Goal: Obtain resource: Obtain resource

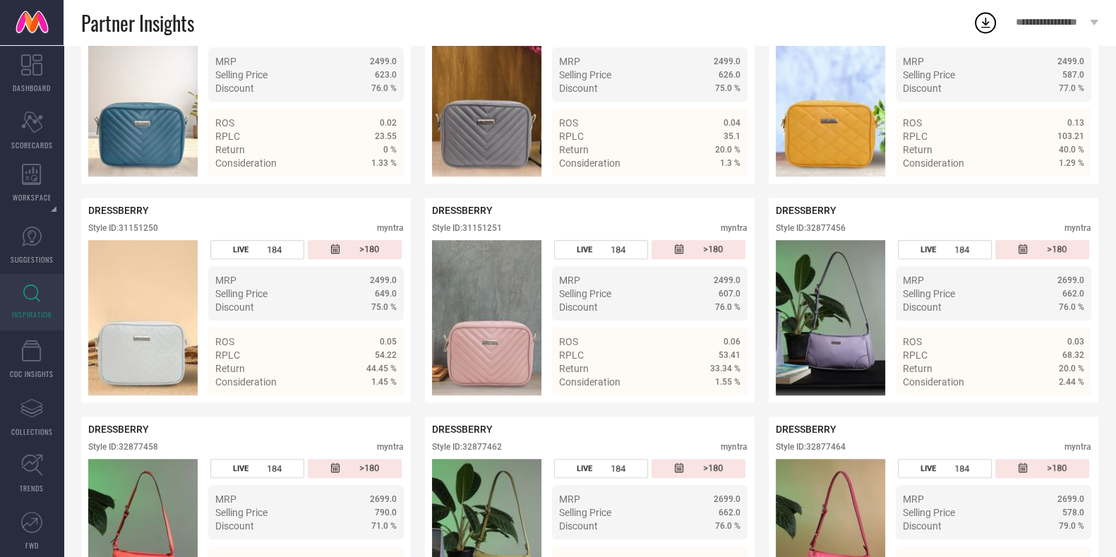
scroll to position [829, 0]
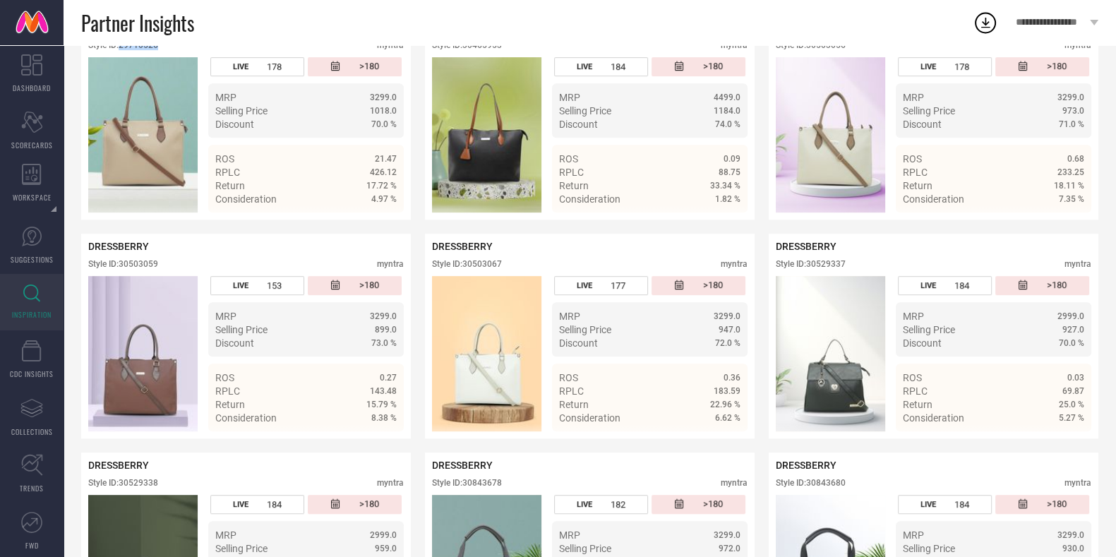
click at [32, 287] on icon at bounding box center [31, 293] width 17 height 18
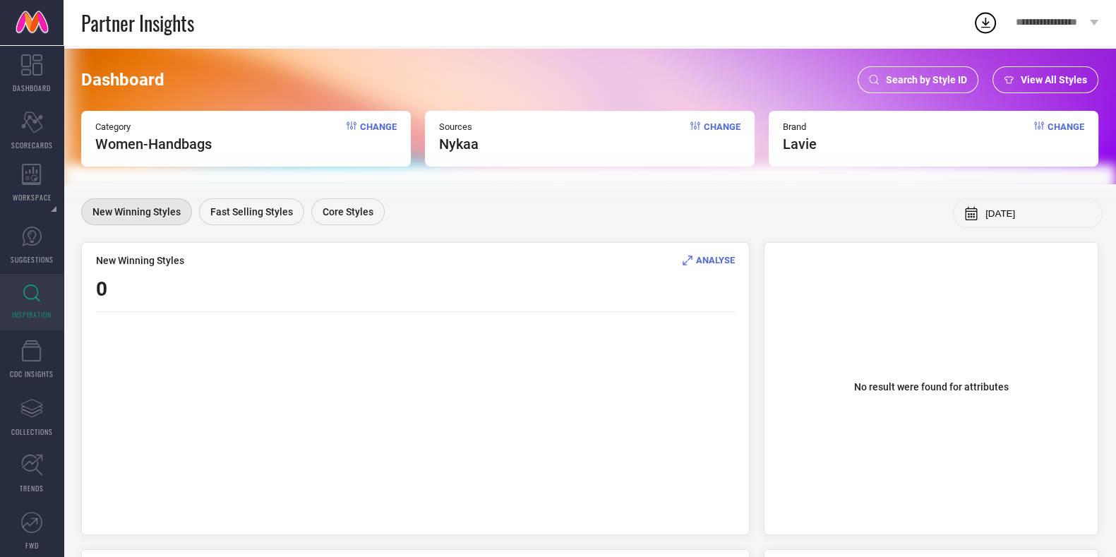
click at [934, 80] on span "Search by Style ID" at bounding box center [926, 79] width 81 height 11
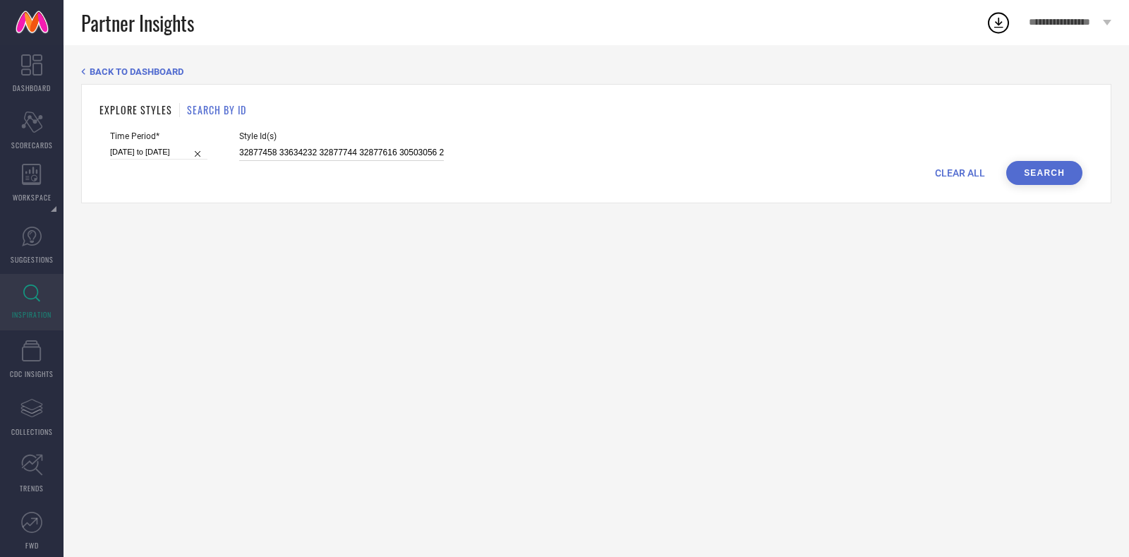
click at [341, 157] on input "32877458 33634232 32877744 32877616 30503056 29607734 33634238 29607778 3287746…" at bounding box center [341, 153] width 205 height 16
paste input "3446651 33446569 33446570 33446560 33369190 33369173 33484315 33309287 33484252…"
click at [1042, 174] on button "Search" at bounding box center [1044, 173] width 76 height 24
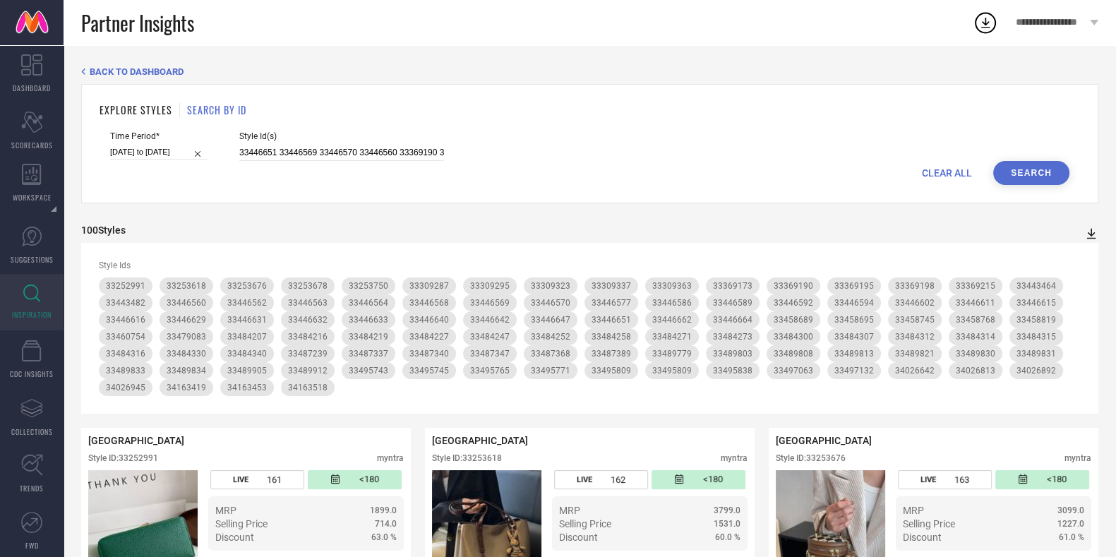
click at [1090, 229] on icon at bounding box center [1091, 234] width 14 height 14
click at [1078, 279] on span "CSV" at bounding box center [1076, 280] width 16 height 10
click at [983, 19] on icon at bounding box center [985, 22] width 25 height 25
click at [326, 156] on input "33446651 33446569 33446570 33446560 33369190 33369173 33484315 33309287 3348425…" at bounding box center [341, 153] width 205 height 16
paste input "369186 33462611 33253772 33487250 33446619 33489867 33446639 33489824 33369224 …"
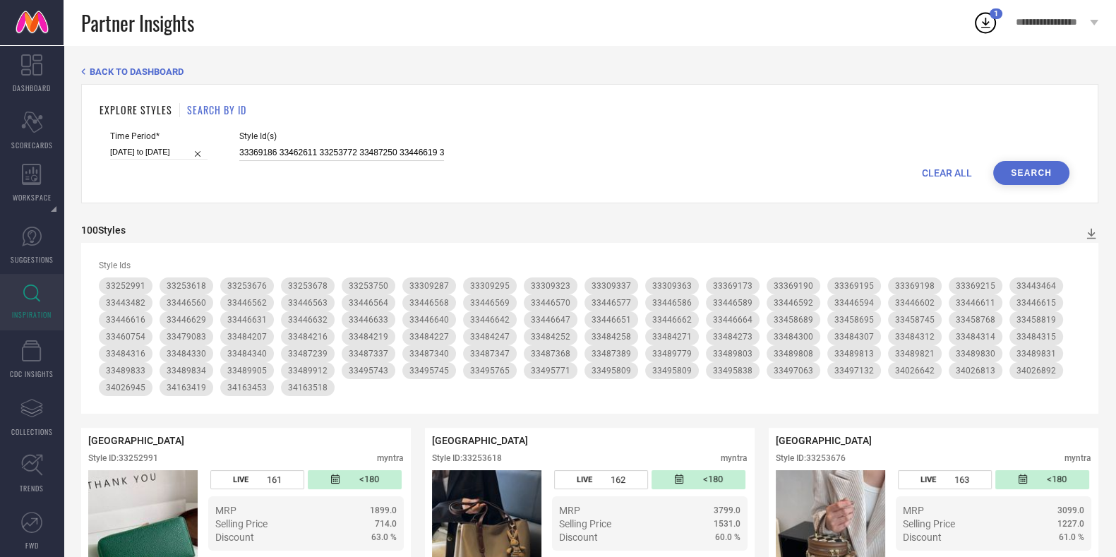
scroll to position [0, 3796]
type input "33369186 33462611 33253772 33487250 33446619 33489867 33446639 33489824 3336922…"
click at [1034, 164] on button "Search" at bounding box center [1031, 173] width 76 height 24
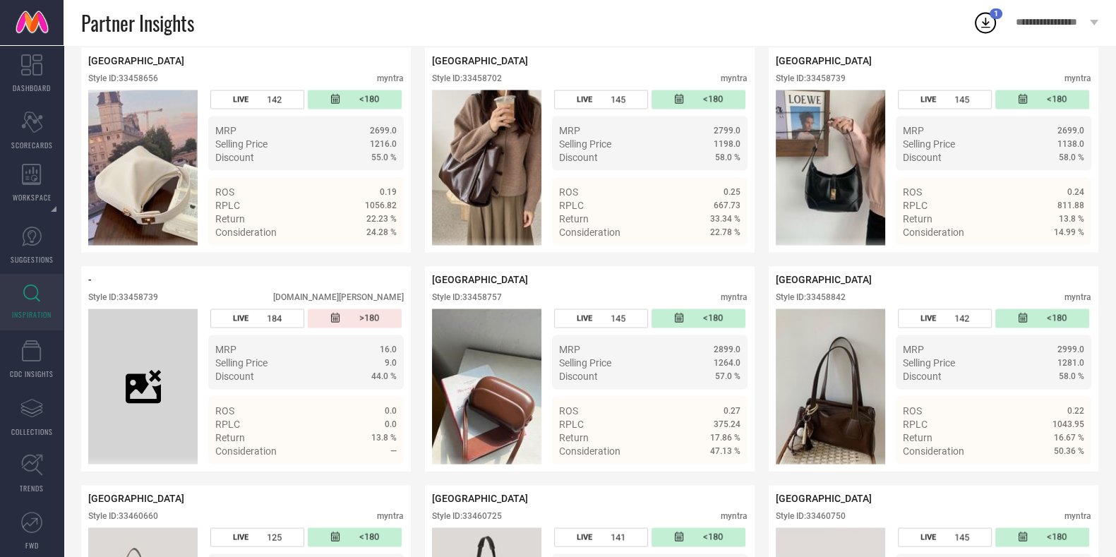
scroll to position [3408, 0]
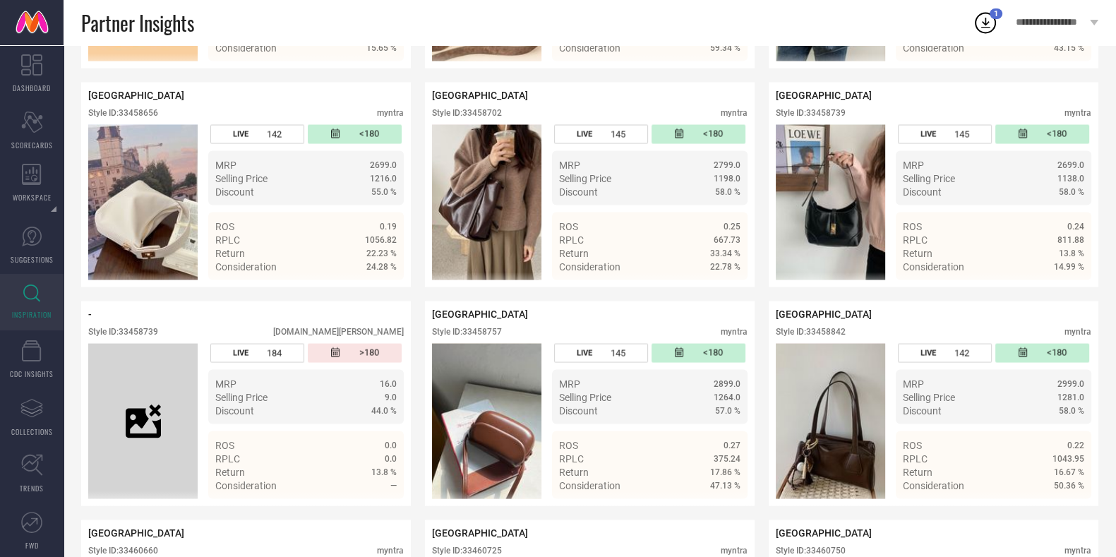
click at [984, 22] on icon at bounding box center [985, 22] width 25 height 25
click at [934, 26] on div "Partner Insights" at bounding box center [526, 22] width 891 height 45
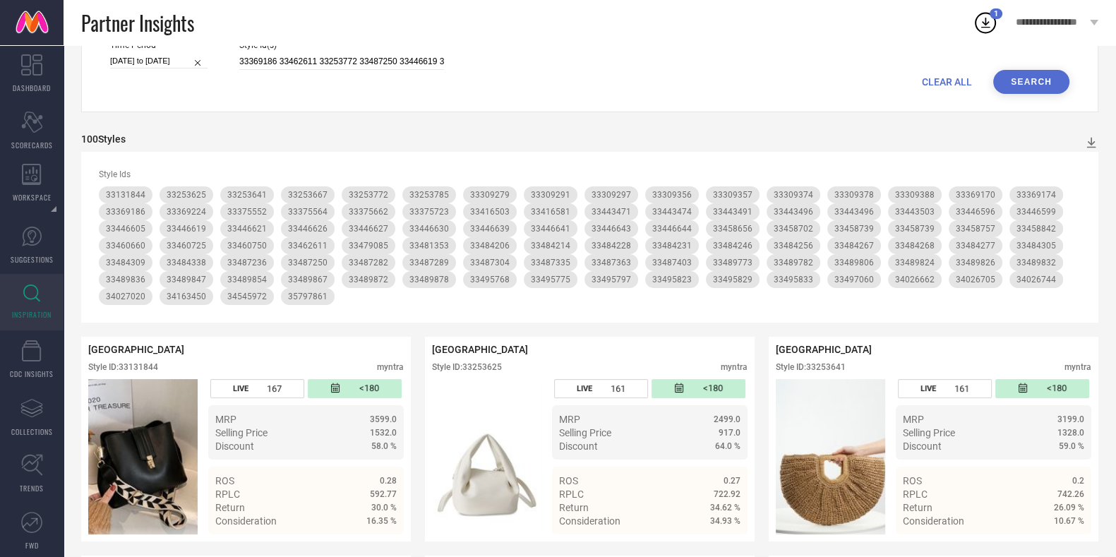
scroll to position [0, 0]
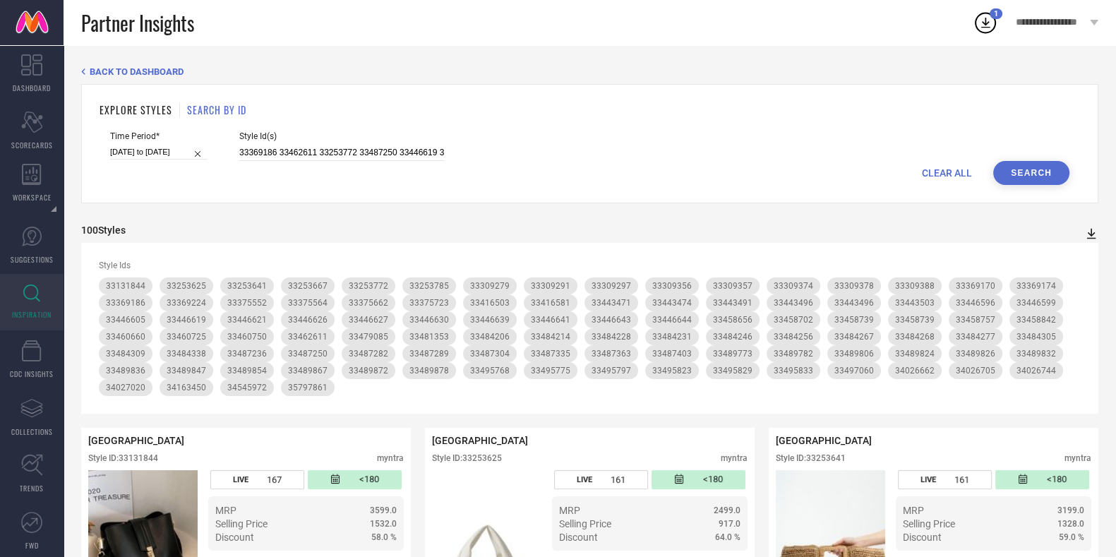
click at [1091, 237] on icon at bounding box center [1091, 234] width 14 height 14
click at [1083, 280] on span "CSV" at bounding box center [1076, 280] width 16 height 10
click at [985, 23] on icon at bounding box center [985, 23] width 9 height 11
click at [1093, 232] on icon at bounding box center [1091, 234] width 14 height 14
click at [1086, 277] on li "CSV" at bounding box center [1075, 278] width 37 height 20
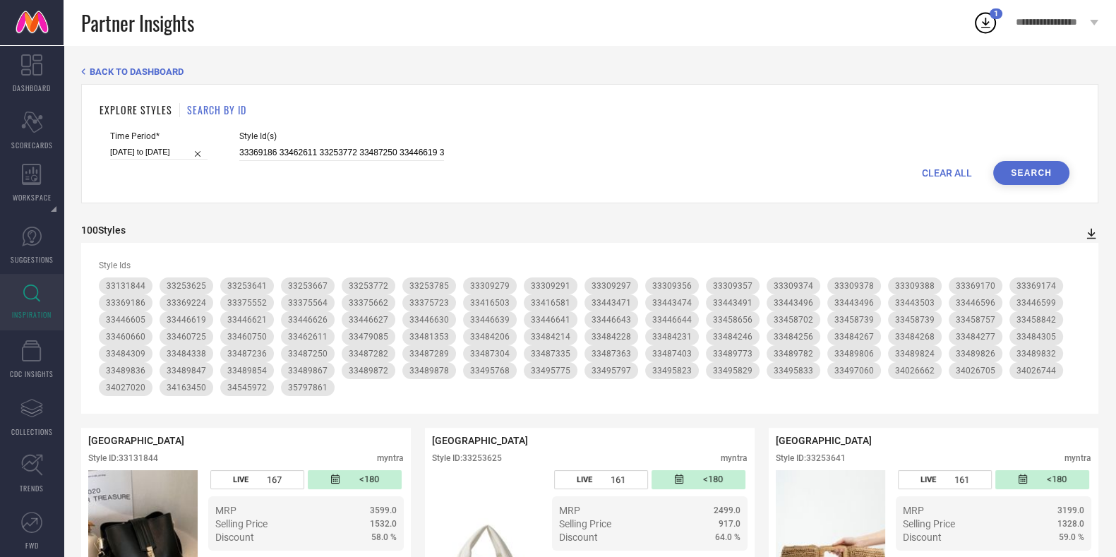
click at [1090, 232] on icon at bounding box center [1091, 234] width 9 height 11
click at [1071, 282] on span "CSV" at bounding box center [1076, 280] width 16 height 10
click at [1090, 227] on icon at bounding box center [1091, 234] width 14 height 14
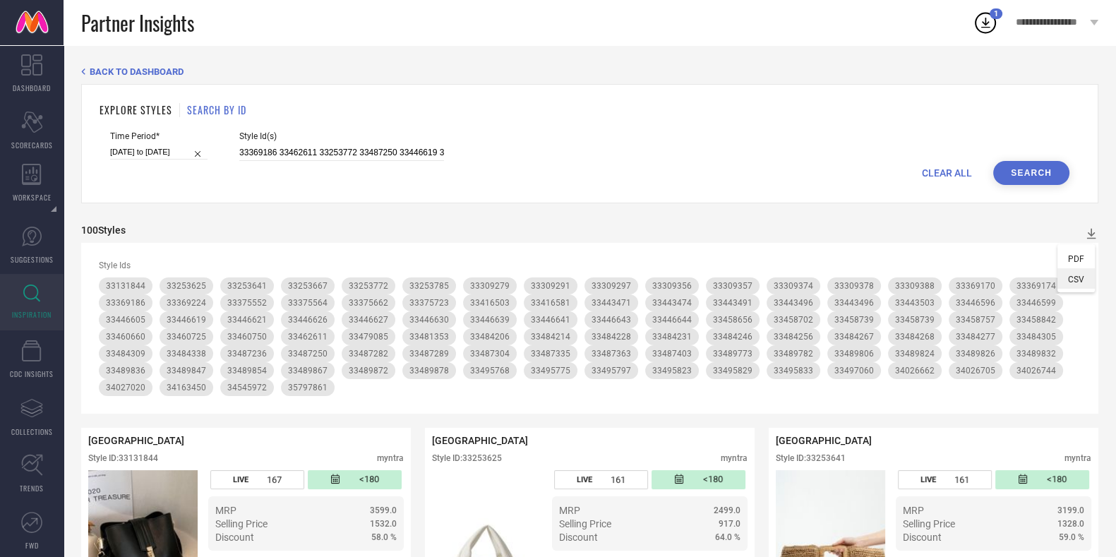
click at [1080, 276] on span "CSV" at bounding box center [1076, 280] width 16 height 10
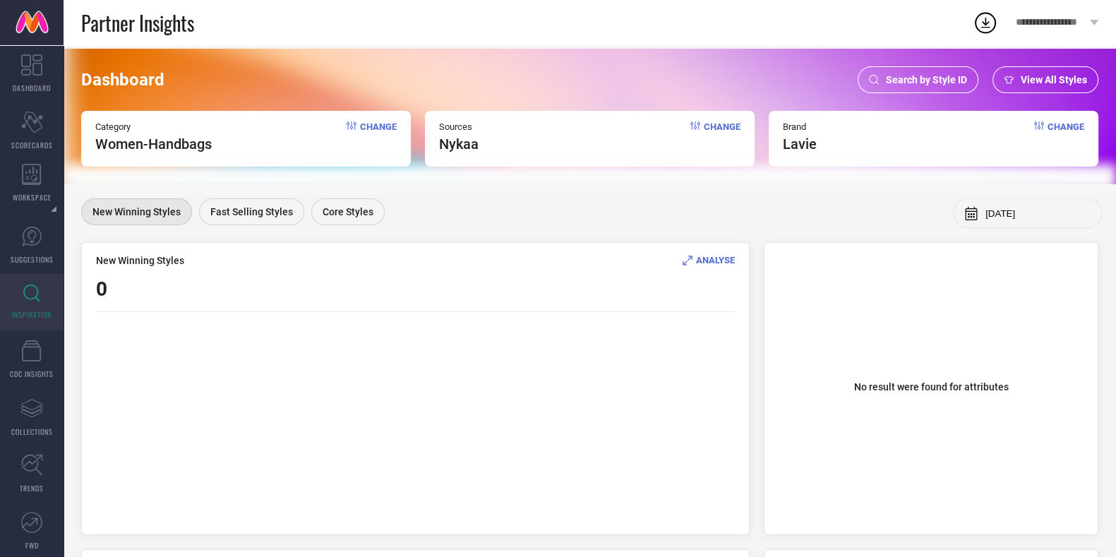
click at [900, 76] on span "Search by Style ID" at bounding box center [926, 79] width 81 height 11
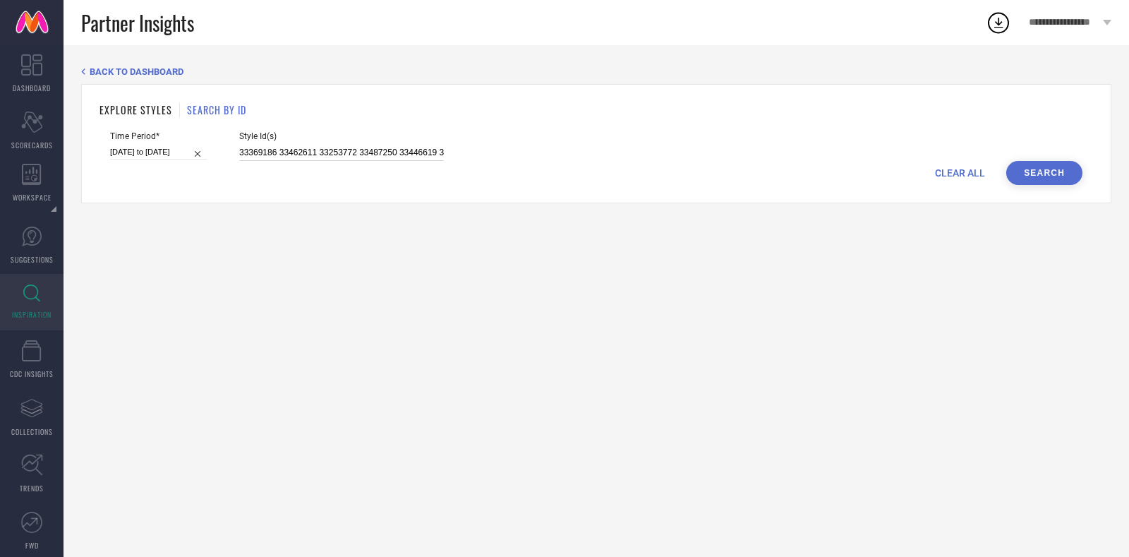
click at [328, 155] on input "33369186 33462611 33253772 33487250 33446619 33489867 33446639 33489824 3336922…" at bounding box center [341, 153] width 205 height 16
click at [1042, 185] on button "Search" at bounding box center [1044, 173] width 76 height 24
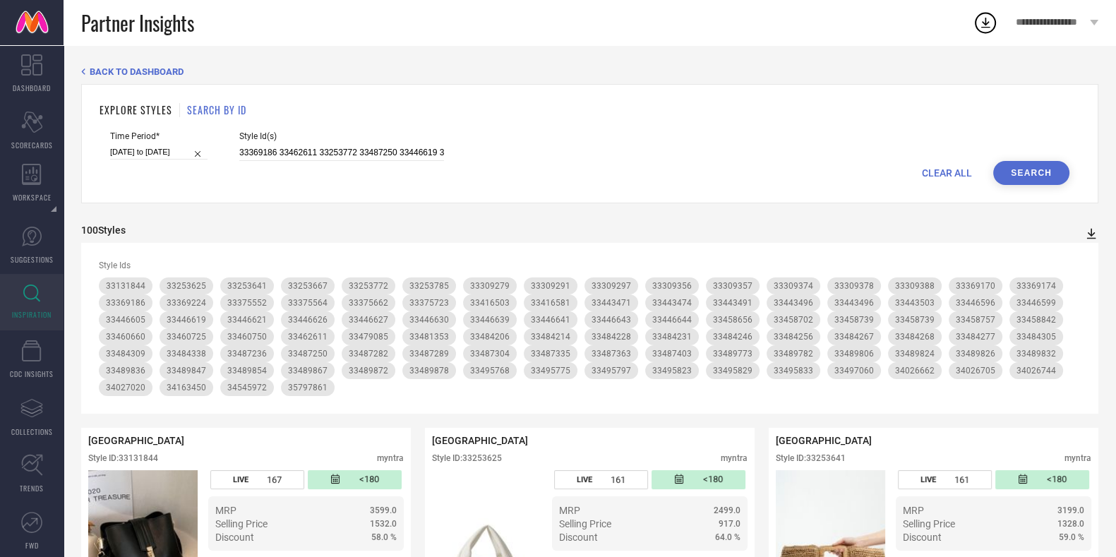
click at [1092, 229] on icon at bounding box center [1091, 234] width 14 height 14
click at [1074, 286] on li "CSV" at bounding box center [1075, 278] width 37 height 20
click at [993, 19] on div "1" at bounding box center [996, 13] width 13 height 11
click at [344, 159] on input "33369186 33462611 33253772 33487250 33446619 33489867 33446639 33489824 3336922…" at bounding box center [341, 153] width 205 height 16
paste input "446578 33460678 33375665 33460688 33484306 33462642 33253710 33369206 33484265 …"
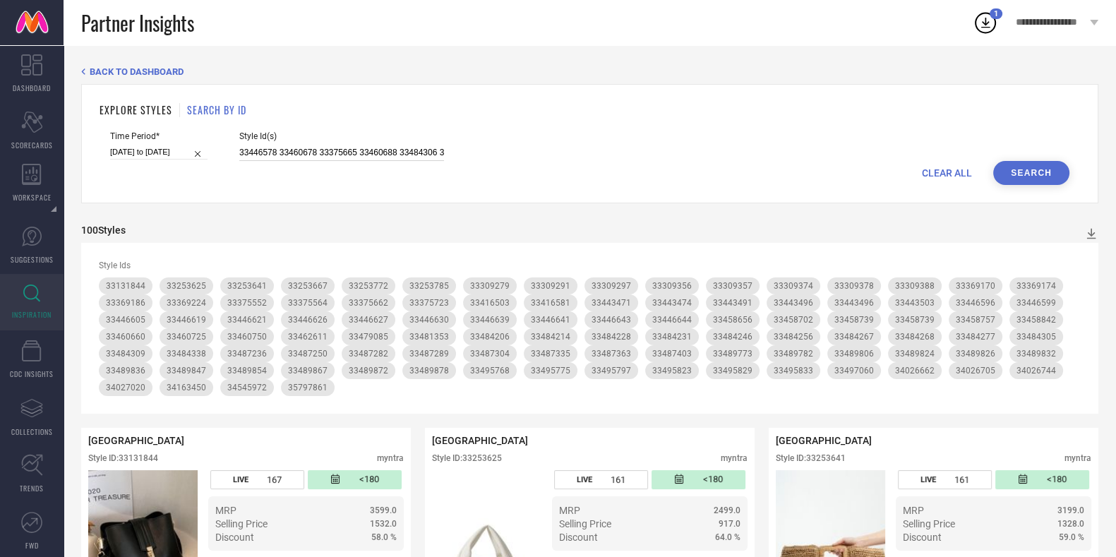
scroll to position [0, 3794]
type input "33446578 33460678 33375665 33460688 33484306 33462642 33253710 33369206 3348426…"
click at [1036, 164] on button "Search" at bounding box center [1031, 173] width 76 height 24
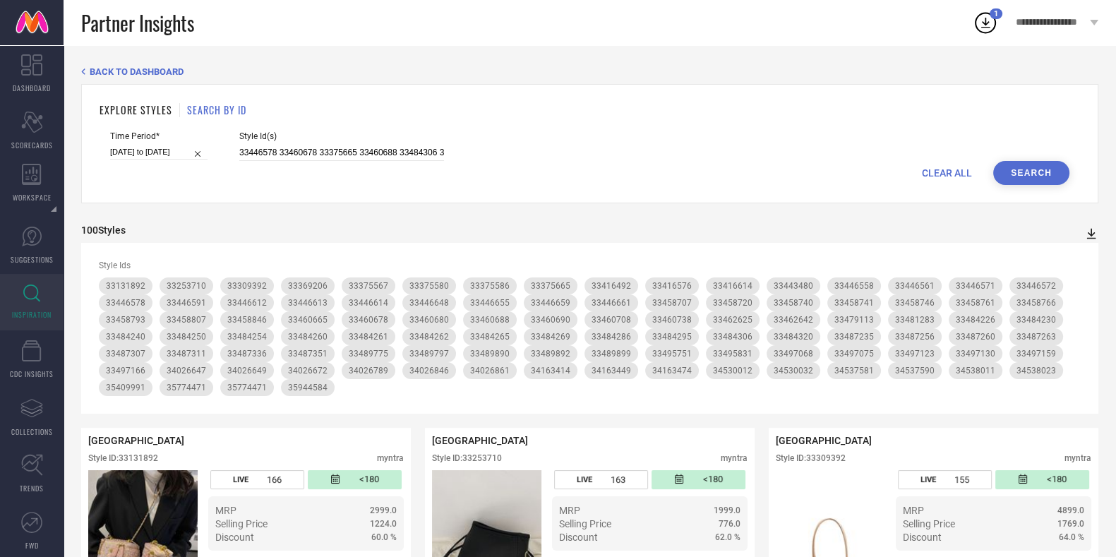
click at [1090, 234] on icon at bounding box center [1091, 234] width 9 height 11
click at [1079, 279] on span "CSV" at bounding box center [1076, 280] width 16 height 10
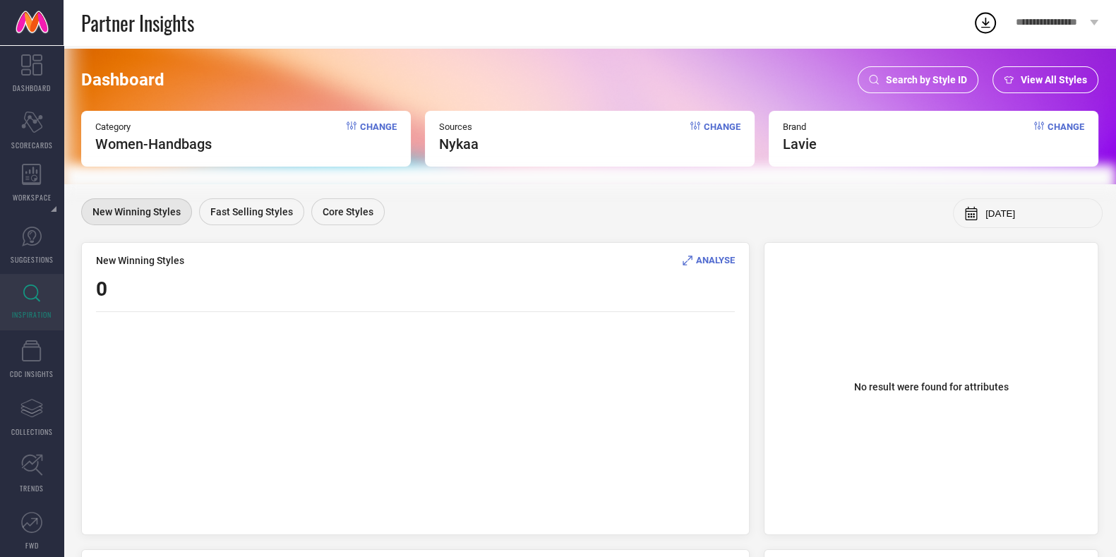
click at [915, 72] on div "Search by Style ID" at bounding box center [918, 79] width 121 height 27
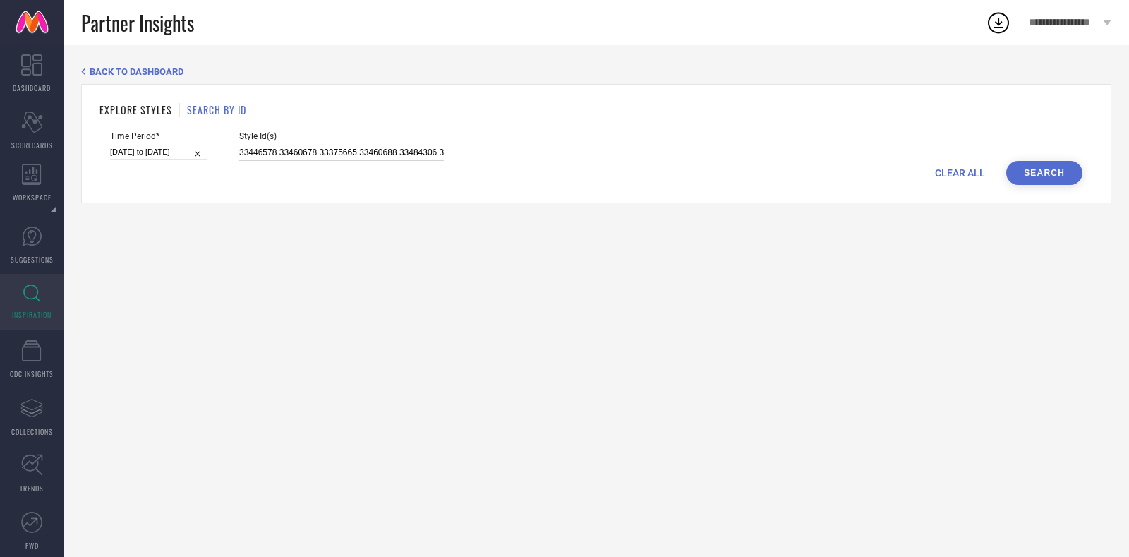
click at [423, 147] on input "33446578 33460678 33375665 33460688 33484306 33462642 33253710 33369206 3348426…" at bounding box center [341, 153] width 205 height 16
click at [1040, 162] on button "Search" at bounding box center [1044, 173] width 76 height 24
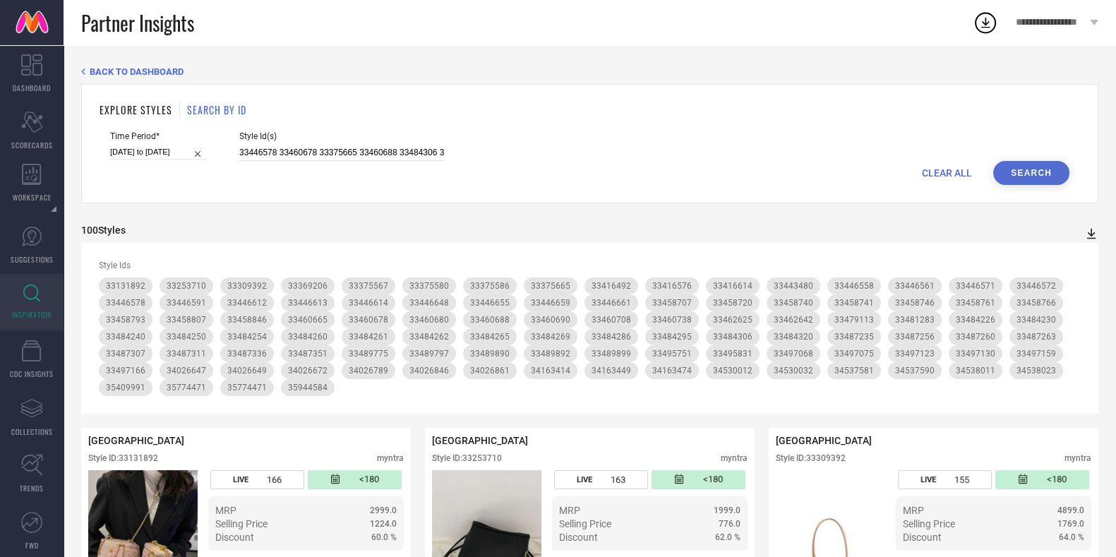
click at [1089, 231] on icon at bounding box center [1091, 234] width 14 height 14
click at [1078, 273] on li "CSV" at bounding box center [1075, 278] width 37 height 20
click at [978, 20] on icon at bounding box center [985, 22] width 25 height 25
click at [383, 159] on input "33446578 33460678 33375665 33460688 33484306 33462642 33253710 33369206 3348426…" at bounding box center [341, 153] width 205 height 16
paste input "87358 33309311 33458788 33446581 33369200 36168841 35410138 35409880 33309300 3…"
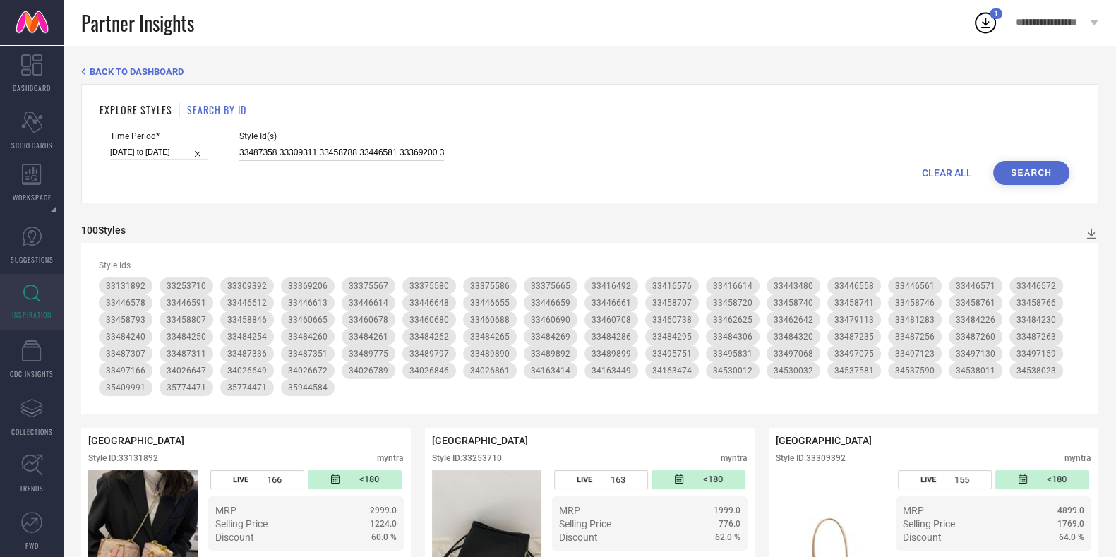
scroll to position [0, 3794]
type input "33487358 33309311 33458788 33446581 33369200 36168841 35410138 35409880 3330930…"
click at [1045, 177] on button "Search" at bounding box center [1031, 173] width 76 height 24
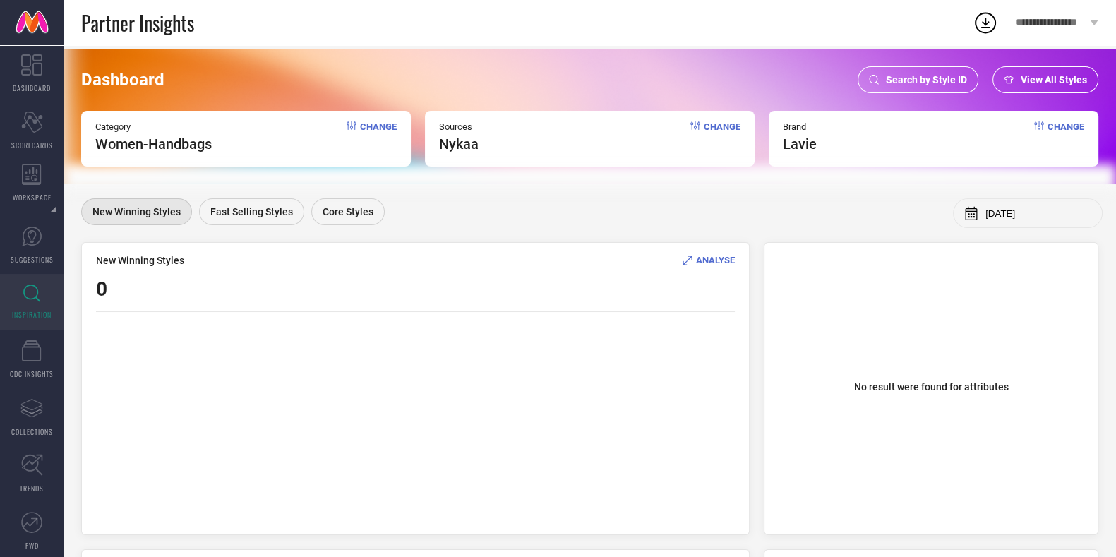
click at [962, 68] on div "Search by Style ID" at bounding box center [918, 79] width 121 height 27
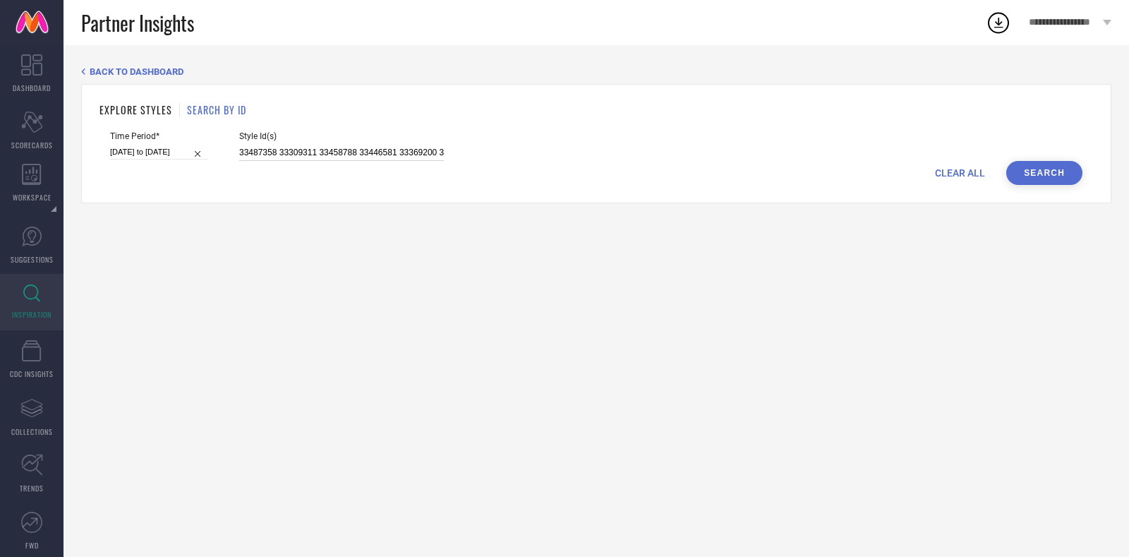
click at [325, 146] on input "33487358 33309311 33458788 33446581 33369200 36168841 35410138 35409880 3330930…" at bounding box center [341, 153] width 205 height 16
click at [1052, 178] on button "Search" at bounding box center [1044, 173] width 76 height 24
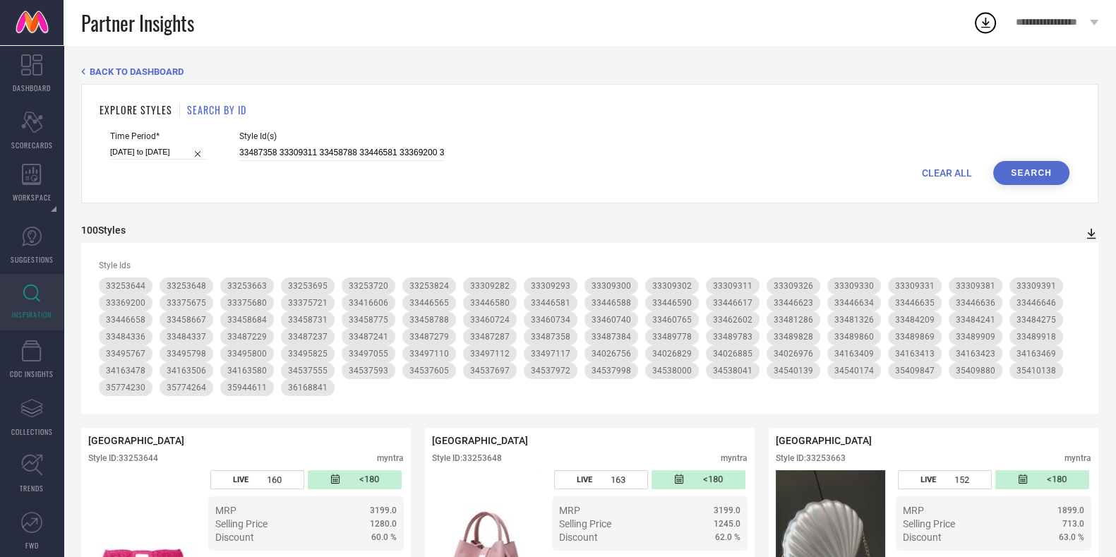
click at [1091, 234] on icon at bounding box center [1091, 234] width 9 height 11
click at [1079, 284] on span "CSV" at bounding box center [1076, 280] width 16 height 10
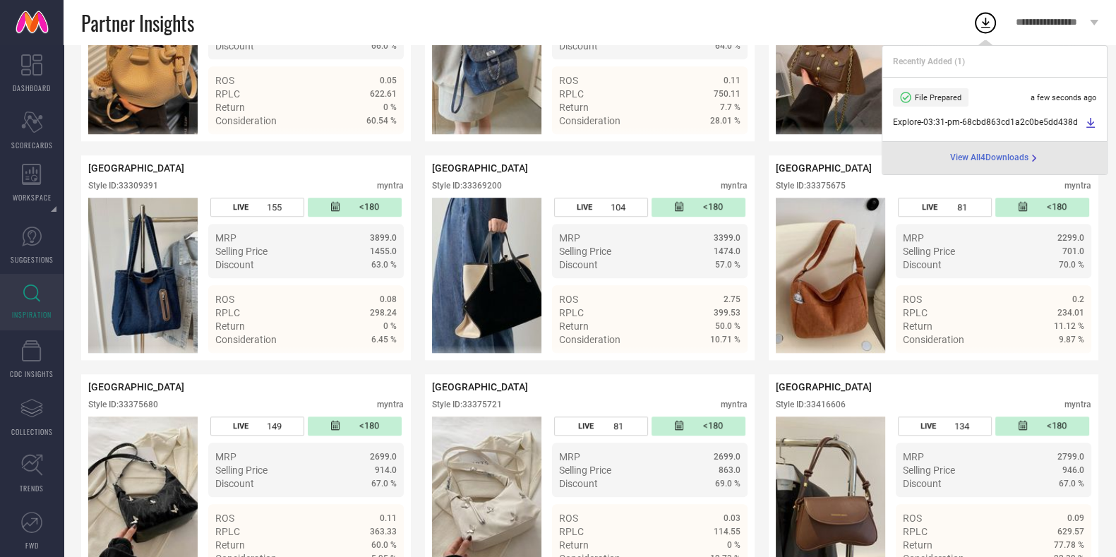
scroll to position [1365, 0]
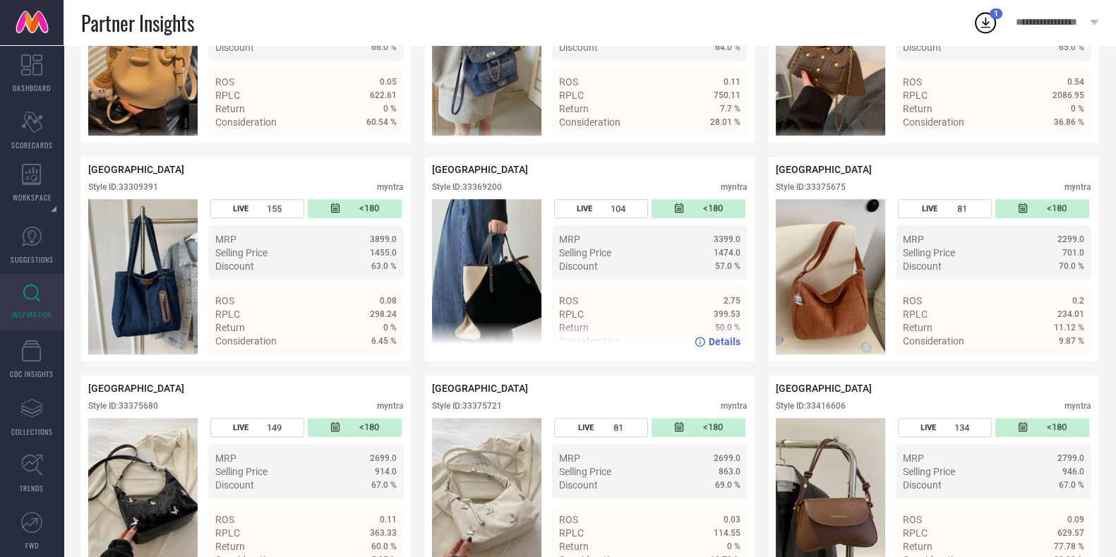
click at [487, 192] on div "Style ID: 33369200" at bounding box center [467, 187] width 70 height 10
copy div "33369200"
